Goal: Navigation & Orientation: Find specific page/section

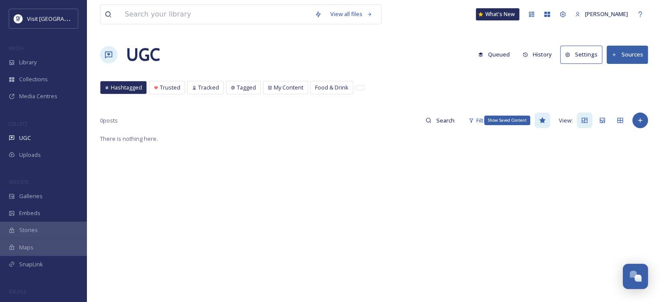
click at [543, 121] on icon at bounding box center [542, 120] width 7 height 6
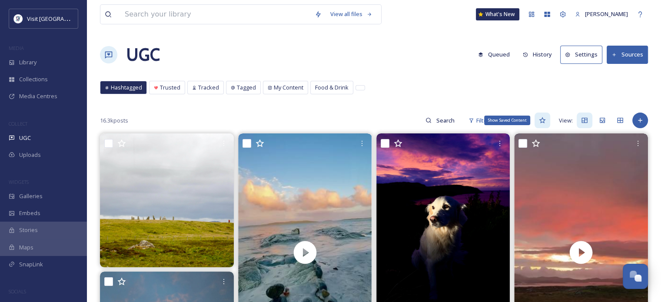
click at [540, 122] on icon at bounding box center [542, 120] width 7 height 7
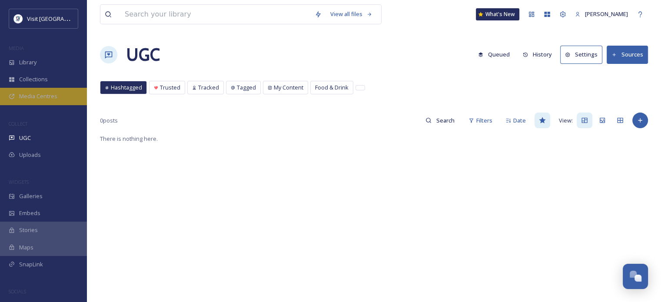
click at [47, 93] on span "Media Centres" at bounding box center [38, 96] width 38 height 8
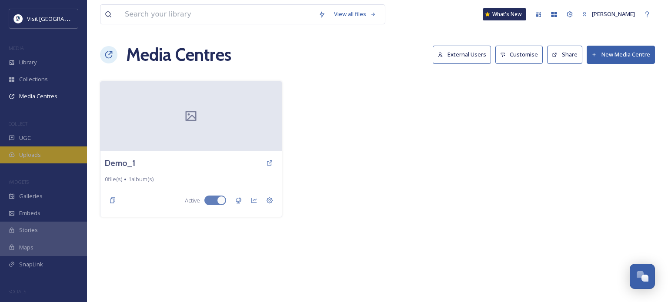
click at [29, 156] on span "Uploads" at bounding box center [30, 155] width 22 height 8
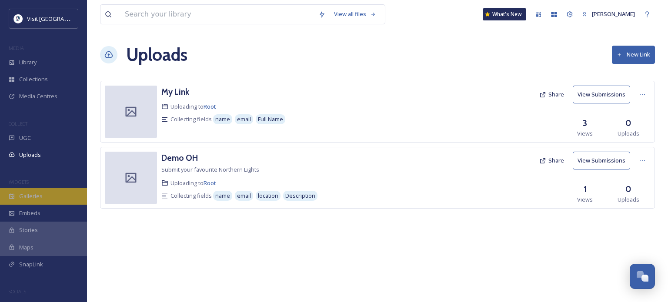
click at [30, 192] on span "Galleries" at bounding box center [30, 196] width 23 height 8
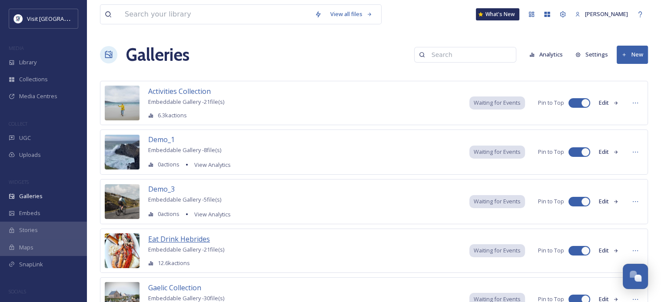
click at [190, 241] on span "Eat Drink Hebrides" at bounding box center [179, 239] width 62 height 10
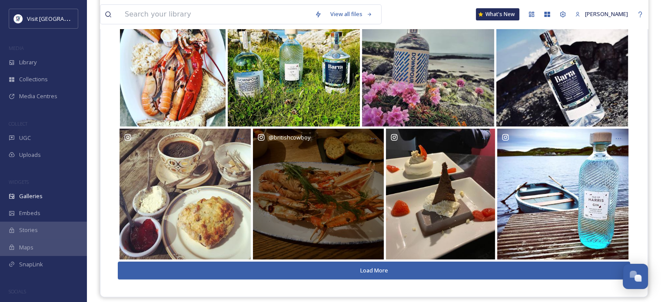
scroll to position [151, 0]
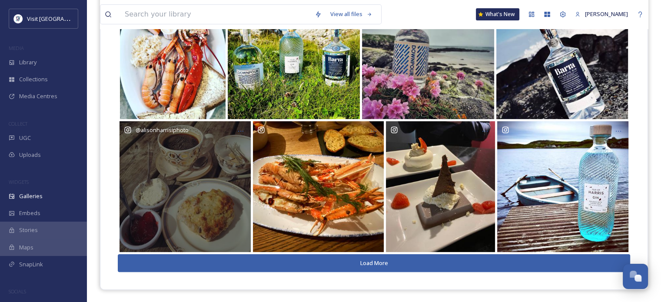
click at [210, 202] on div "@ alisonharrisiphoto" at bounding box center [185, 186] width 131 height 131
click at [173, 157] on div "@ alisonharrisiphoto" at bounding box center [185, 186] width 131 height 131
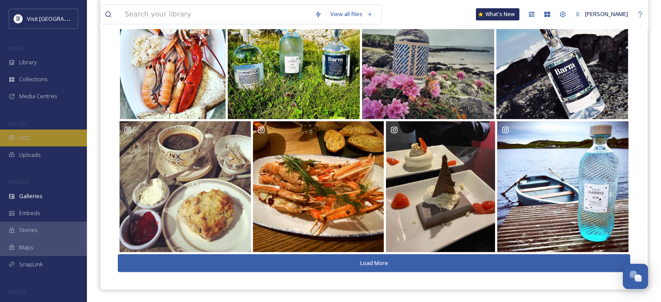
click at [31, 138] on div "UGC" at bounding box center [43, 138] width 87 height 17
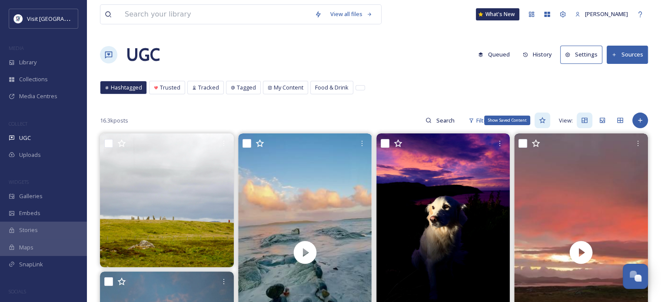
click at [541, 120] on icon at bounding box center [542, 120] width 7 height 7
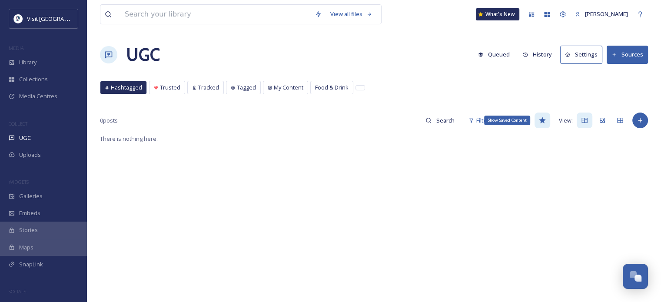
click at [542, 120] on icon at bounding box center [542, 120] width 7 height 6
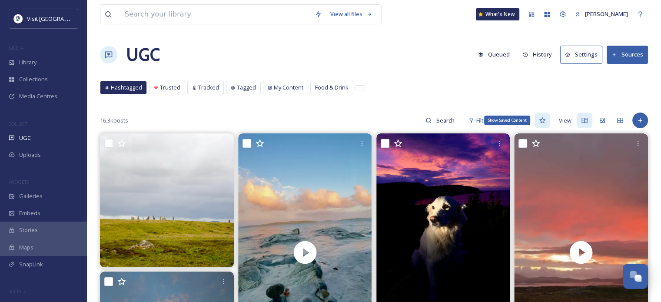
click at [542, 120] on icon at bounding box center [542, 120] width 7 height 7
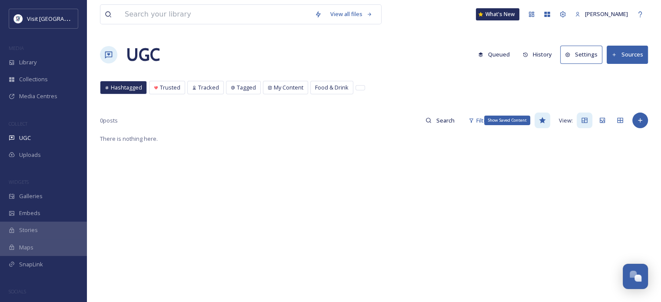
click at [542, 119] on icon at bounding box center [542, 120] width 7 height 6
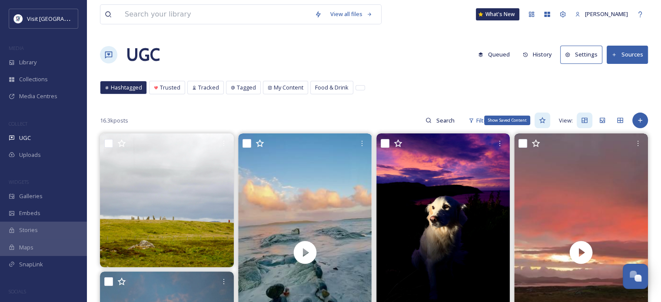
click at [543, 119] on icon at bounding box center [542, 120] width 7 height 6
